Goal: Information Seeking & Learning: Learn about a topic

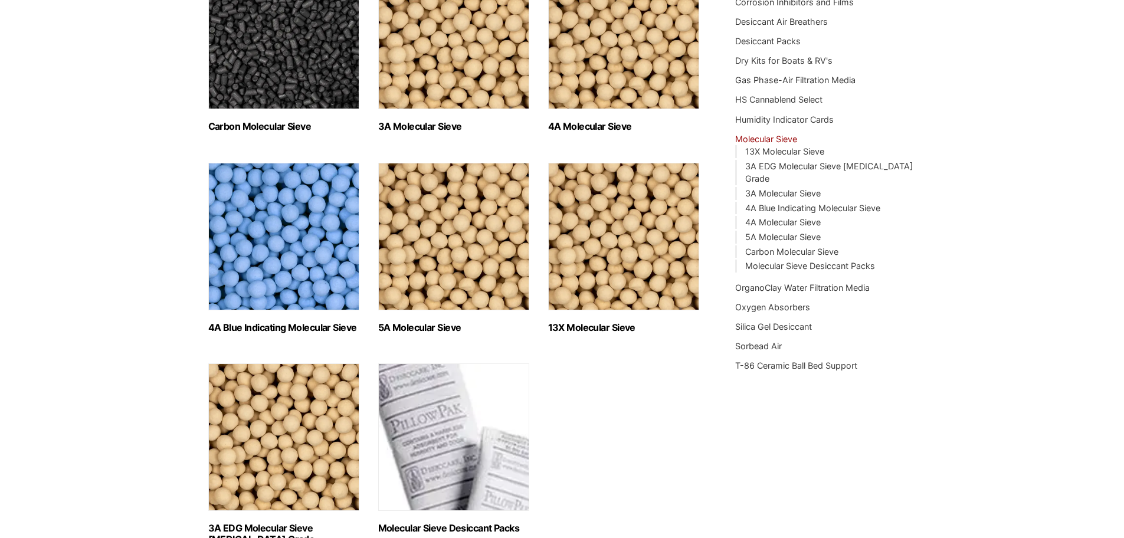
scroll to position [118, 0]
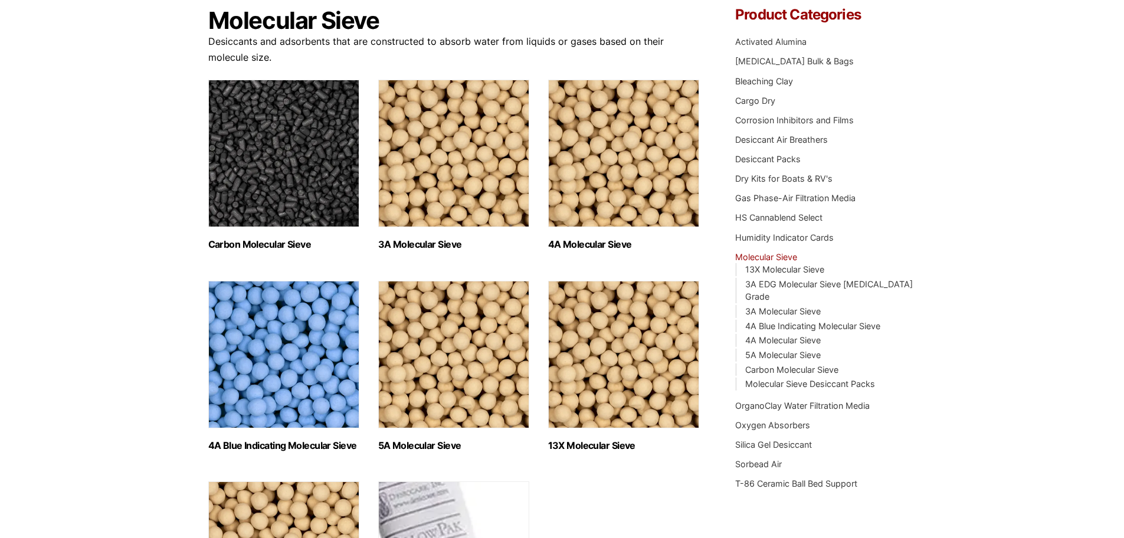
click at [579, 161] on img "Visit product category 4A Molecular Sieve" at bounding box center [623, 154] width 151 height 148
click at [427, 185] on img "Visit product category 3A Molecular Sieve" at bounding box center [453, 154] width 151 height 148
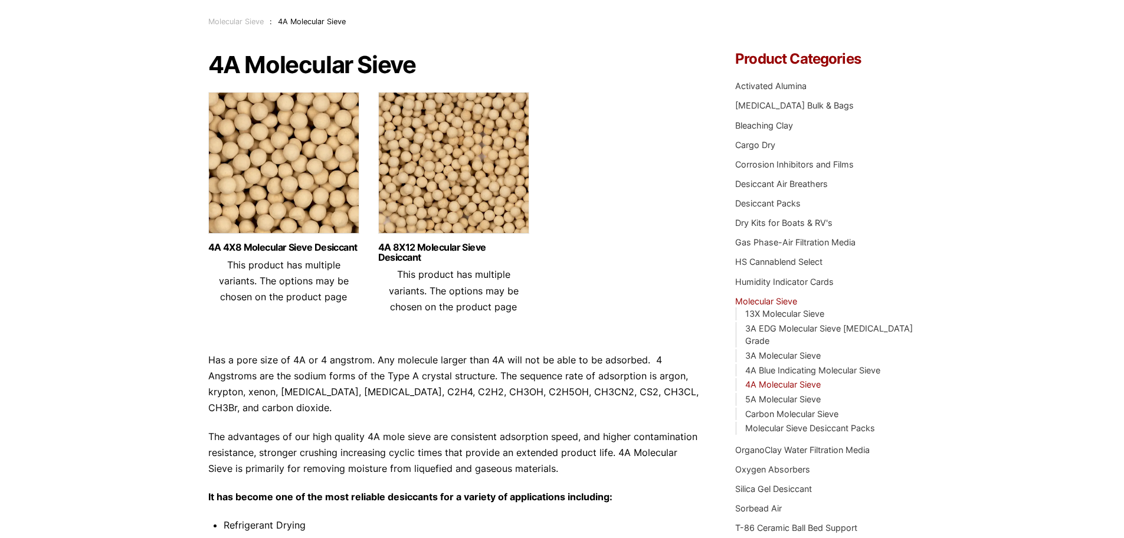
scroll to position [118, 0]
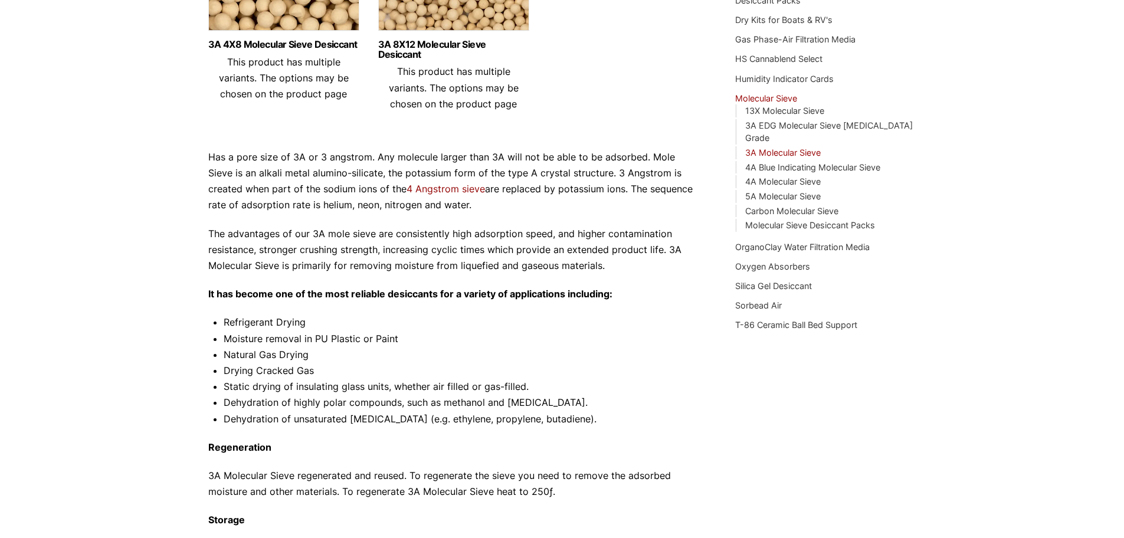
scroll to position [354, 0]
